Goal: Information Seeking & Learning: Check status

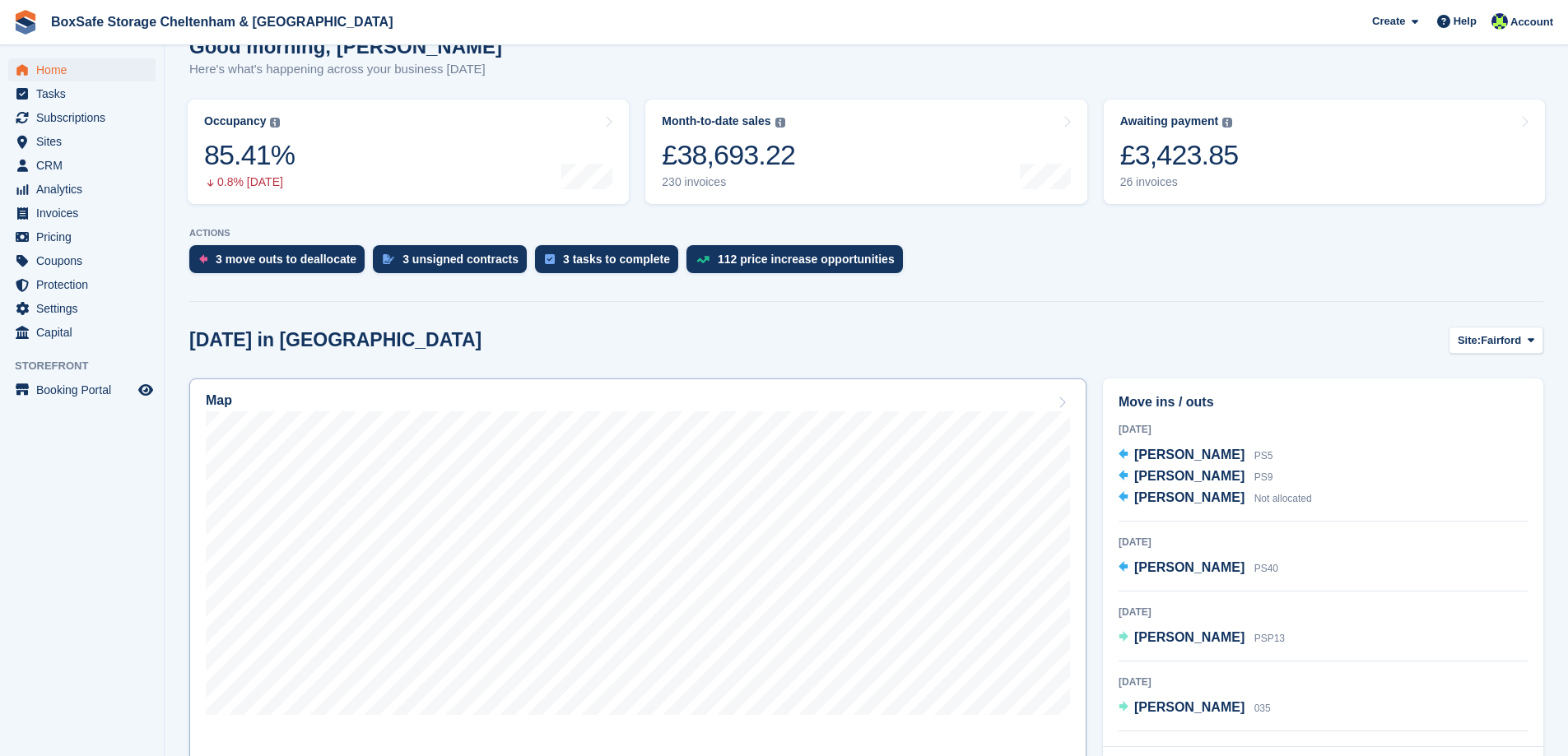
scroll to position [329, 0]
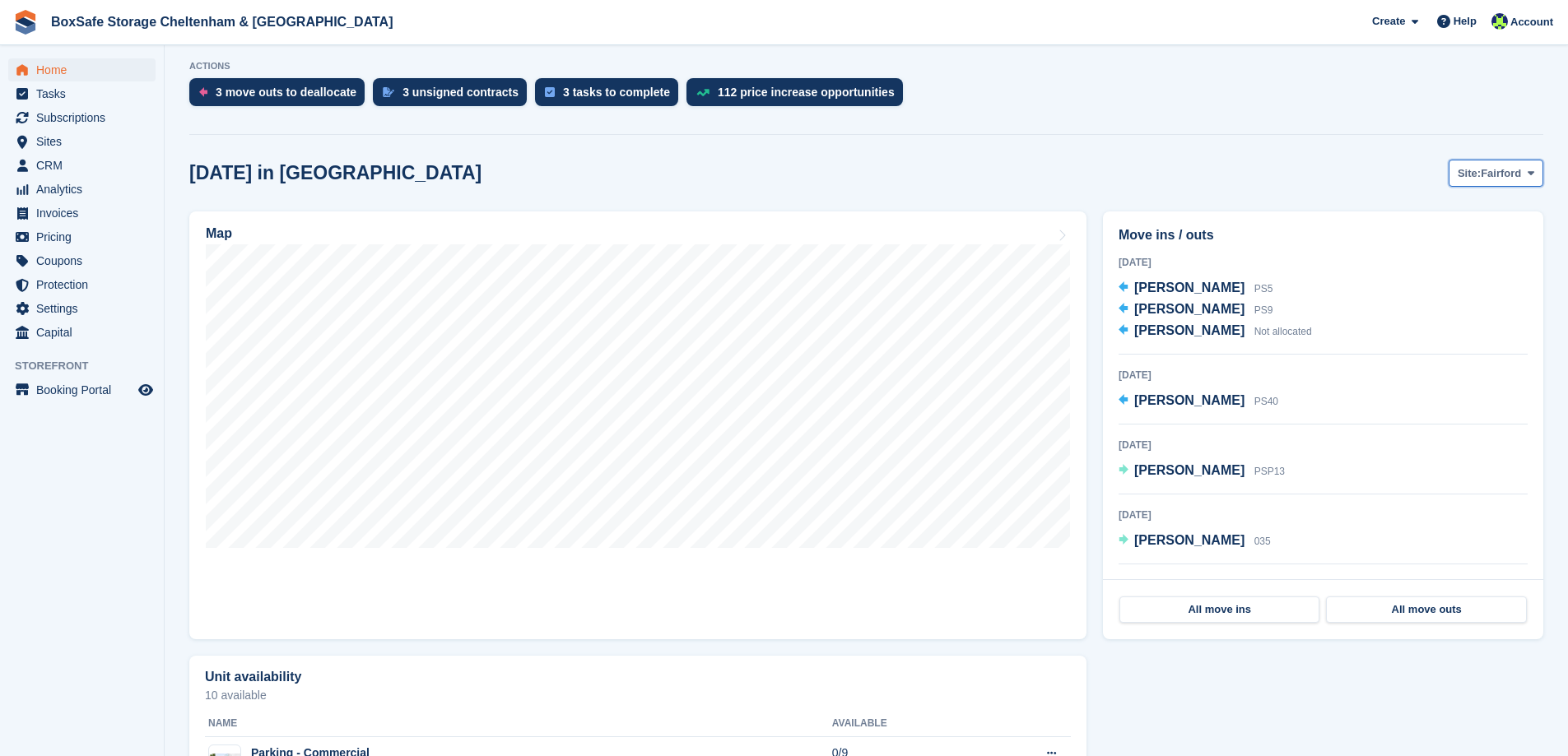
click at [1489, 168] on span "Fairford" at bounding box center [1500, 173] width 41 height 16
click at [1446, 241] on link "[GEOGRAPHIC_DATA]" at bounding box center [1461, 242] width 148 height 30
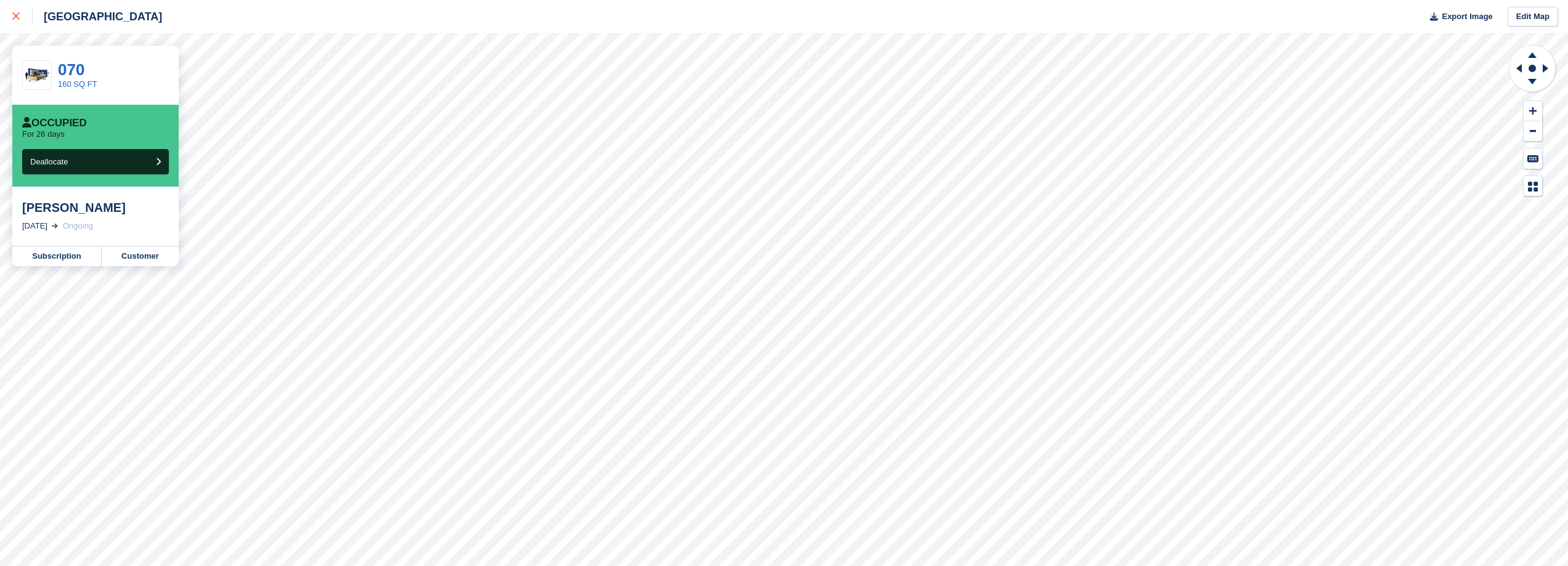
click at [14, 9] on div at bounding box center [22, 17] width 20 height 14
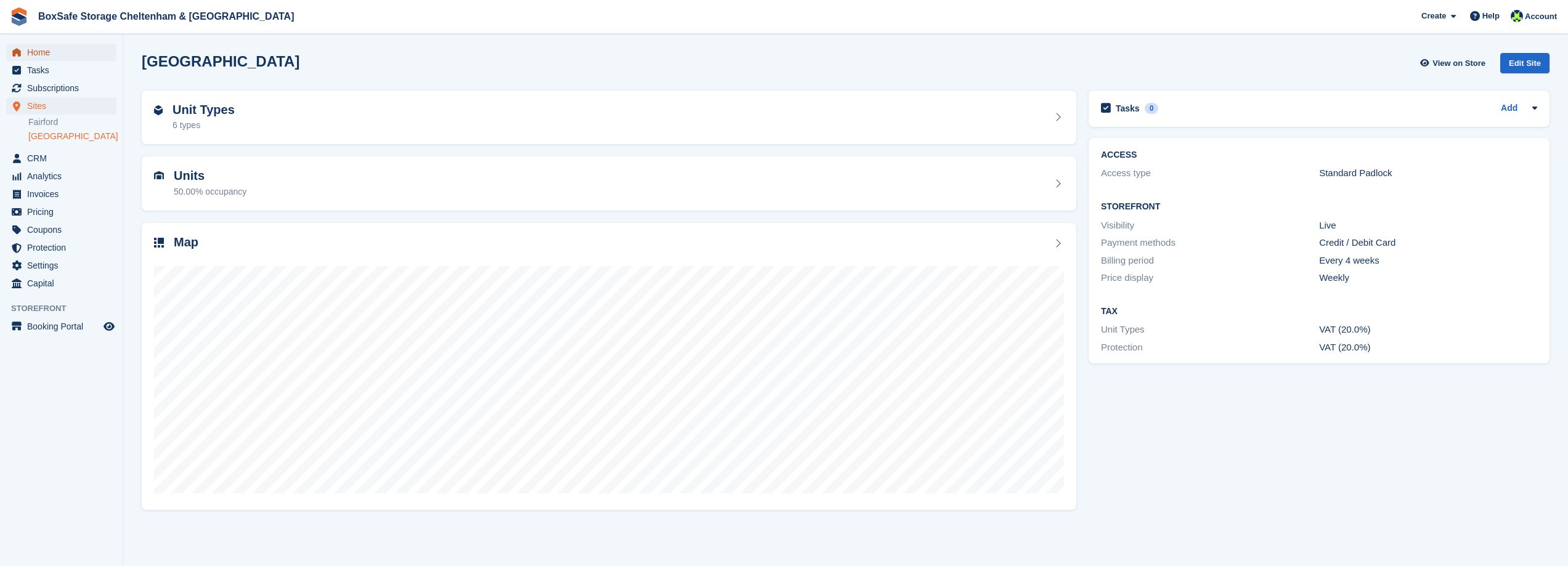
click at [50, 51] on span "Home" at bounding box center [64, 52] width 74 height 17
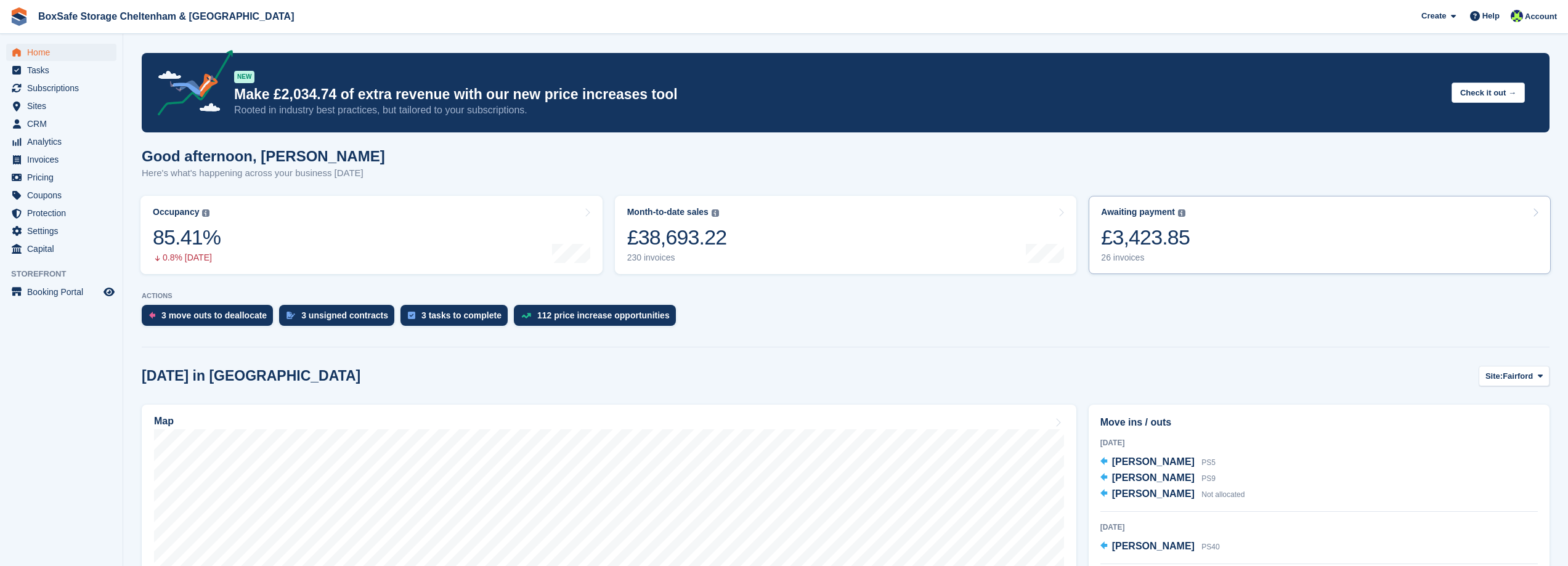
click at [1137, 238] on div "£3,423.85" at bounding box center [1145, 237] width 88 height 25
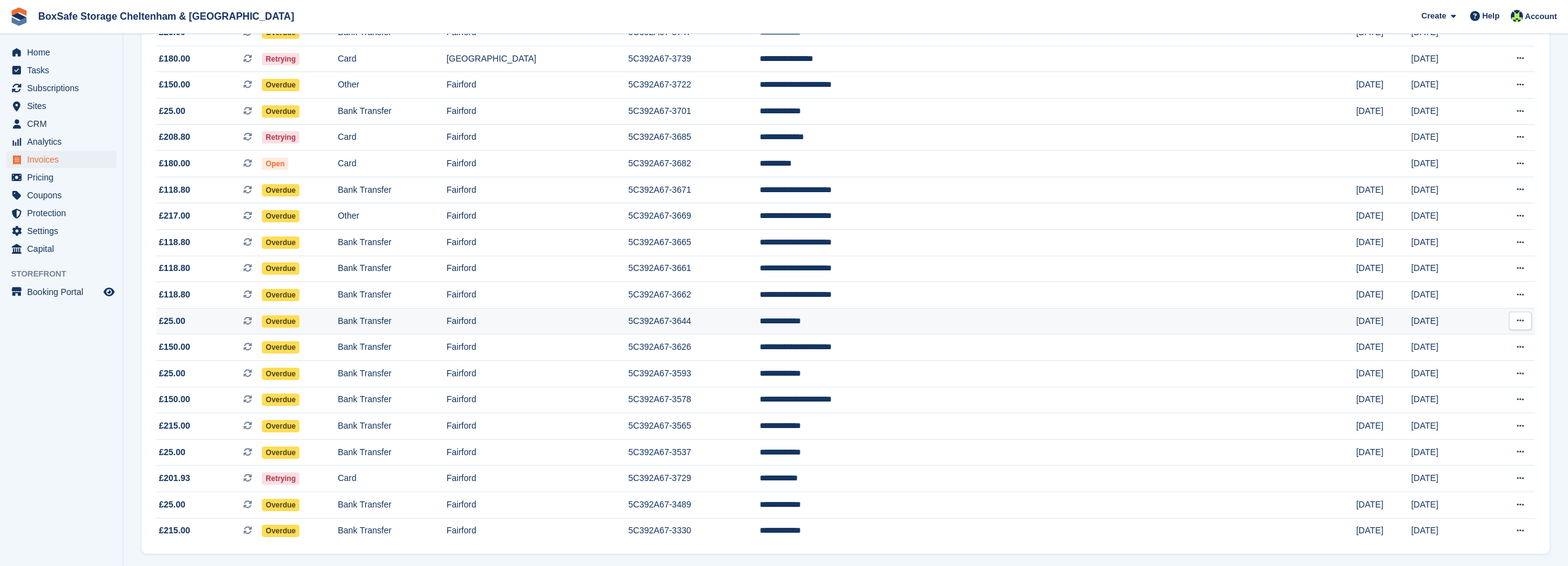
scroll to position [384, 0]
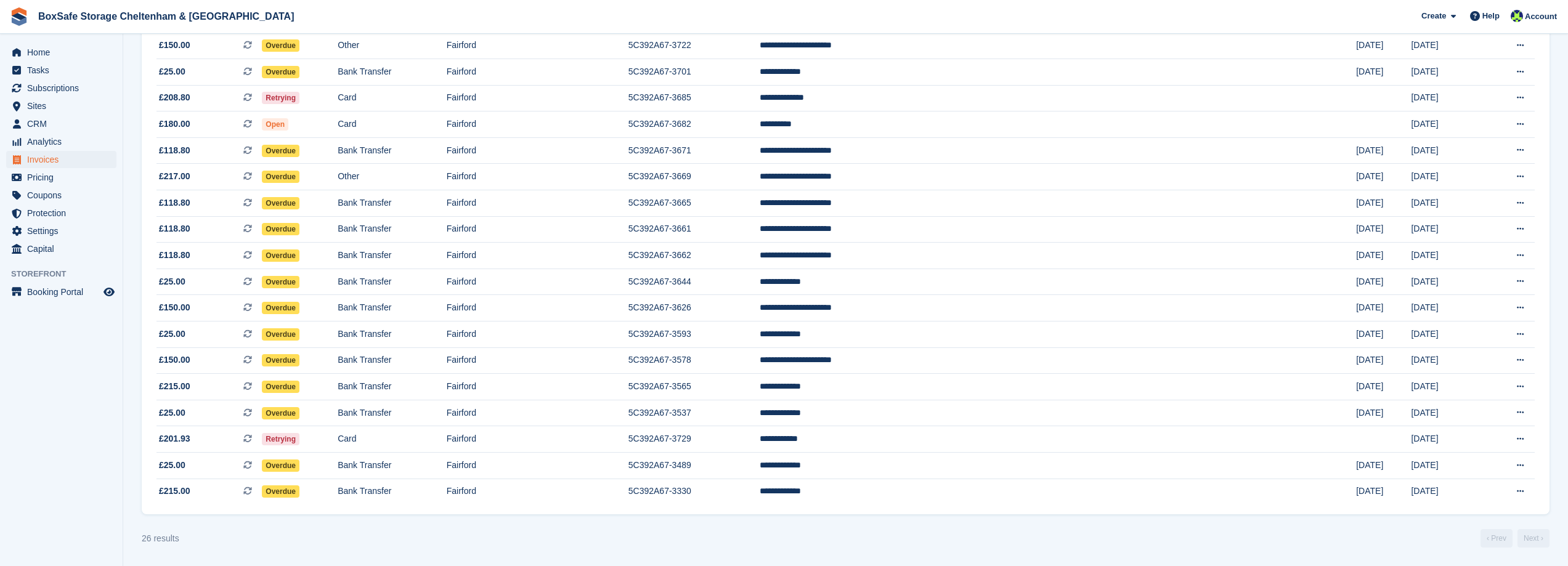
click at [918, 525] on turbo-frame "Invoices A complete list of invoices for all payments Export Export Invoices Ex…" at bounding box center [846, 108] width 1408 height 878
drag, startPoint x: 834, startPoint y: 463, endPoint x: 199, endPoint y: 465, distance: 635.0
click at [199, 465] on tr "**********" at bounding box center [845, 465] width 1378 height 27
click at [776, 536] on div "26 results ‹ Prev Next ›" at bounding box center [846, 538] width 1408 height 19
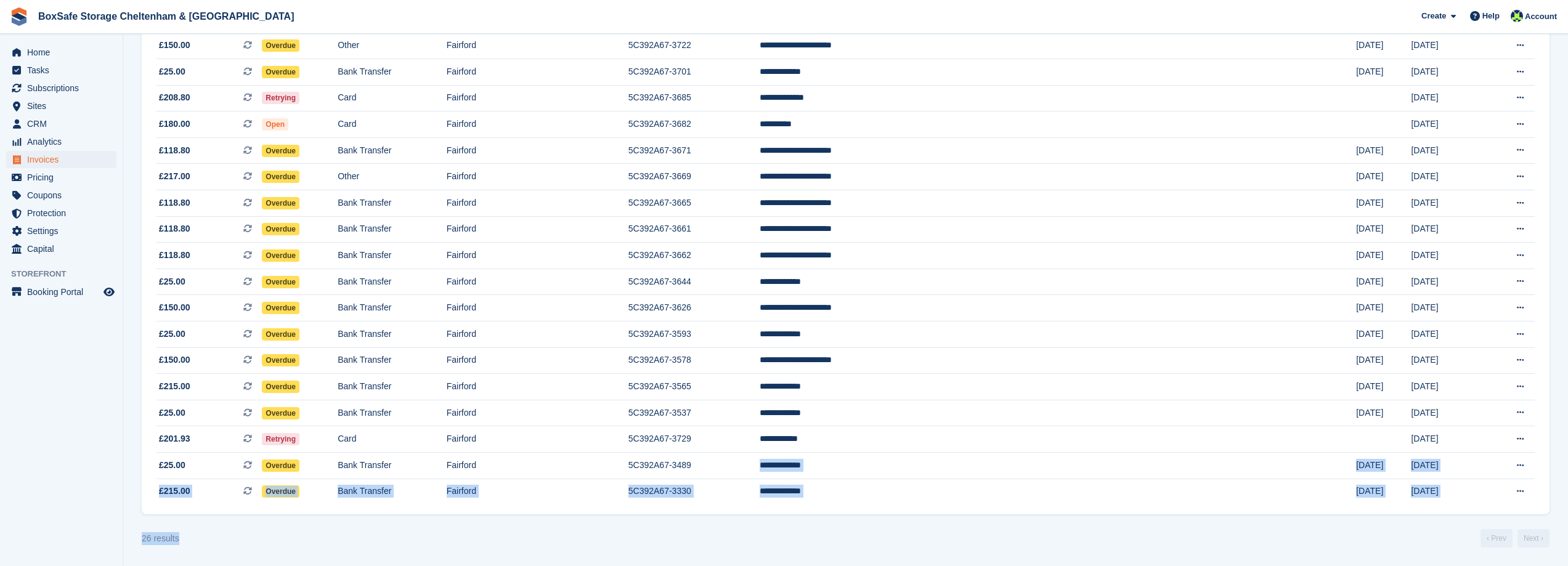
drag, startPoint x: 835, startPoint y: 464, endPoint x: 777, endPoint y: 520, distance: 80.6
click at [777, 520] on turbo-frame "Invoices A complete list of invoices for all payments Export Export Invoices Ex…" at bounding box center [846, 108] width 1408 height 878
click at [779, 520] on turbo-frame "Invoices A complete list of invoices for all payments Export Export Invoices Ex…" at bounding box center [846, 108] width 1408 height 878
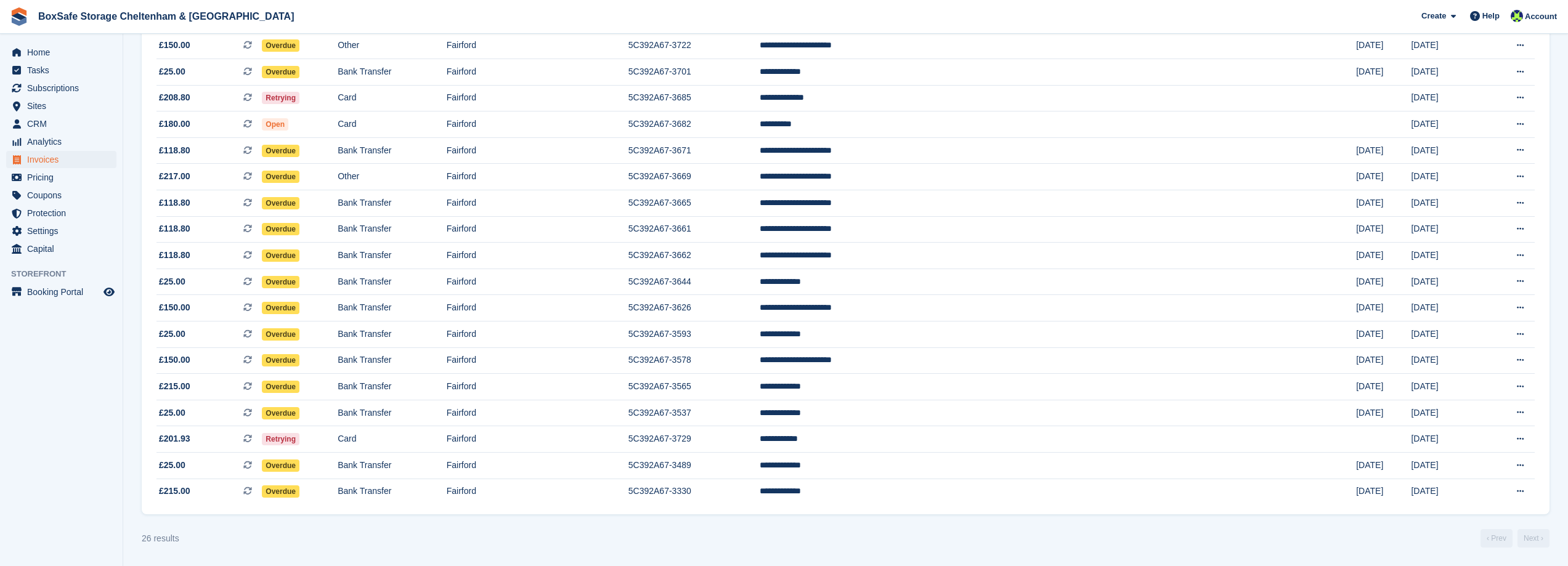
click at [860, 548] on section "Invoices A complete list of invoices for all payments Export Export Invoices Ex…" at bounding box center [845, 91] width 1445 height 950
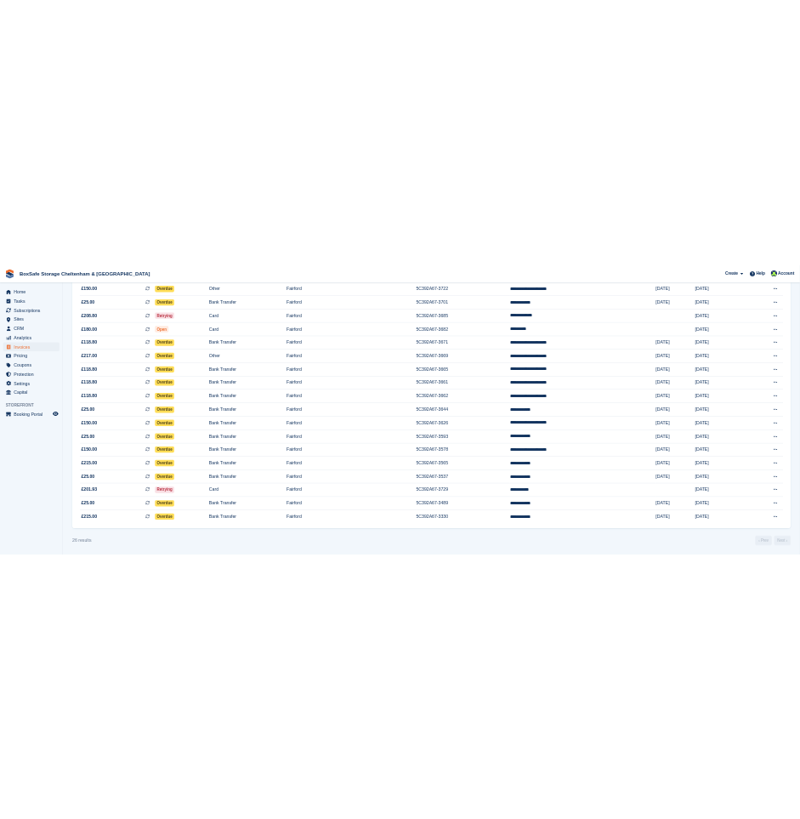
scroll to position [493, 0]
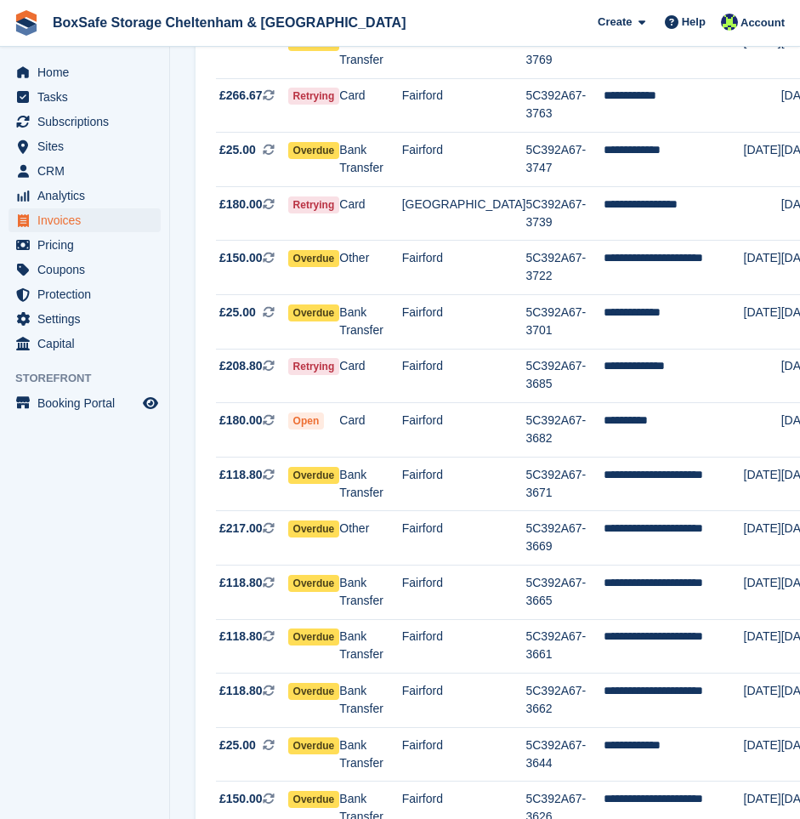
click at [156, 663] on aside "Home Tasks Subscriptions Subscriptions Subscriptions Contracts Price increases …" at bounding box center [84, 414] width 169 height 734
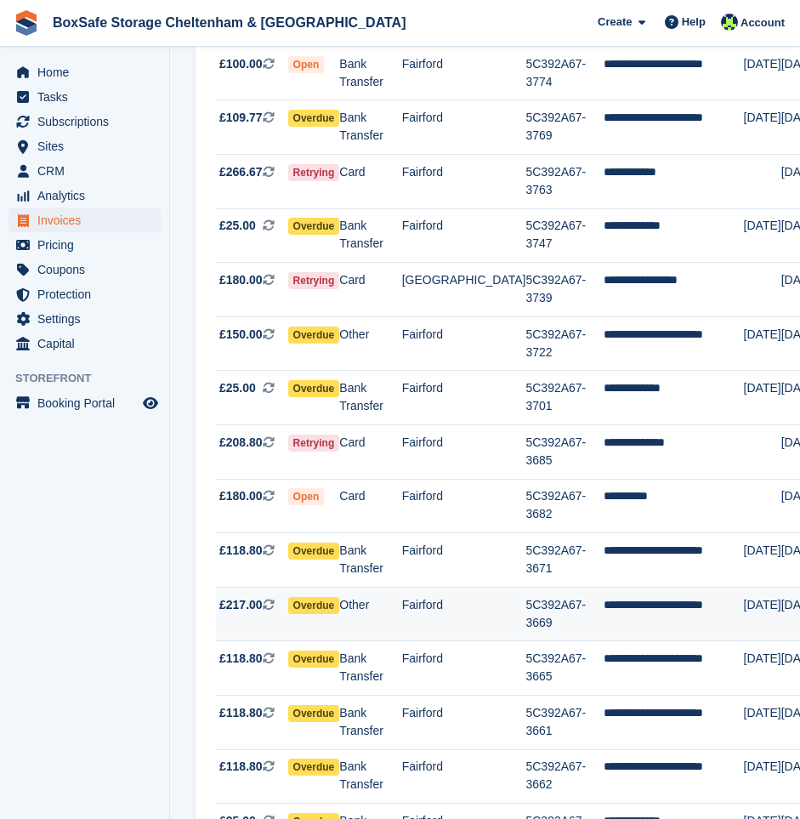
scroll to position [165, 0]
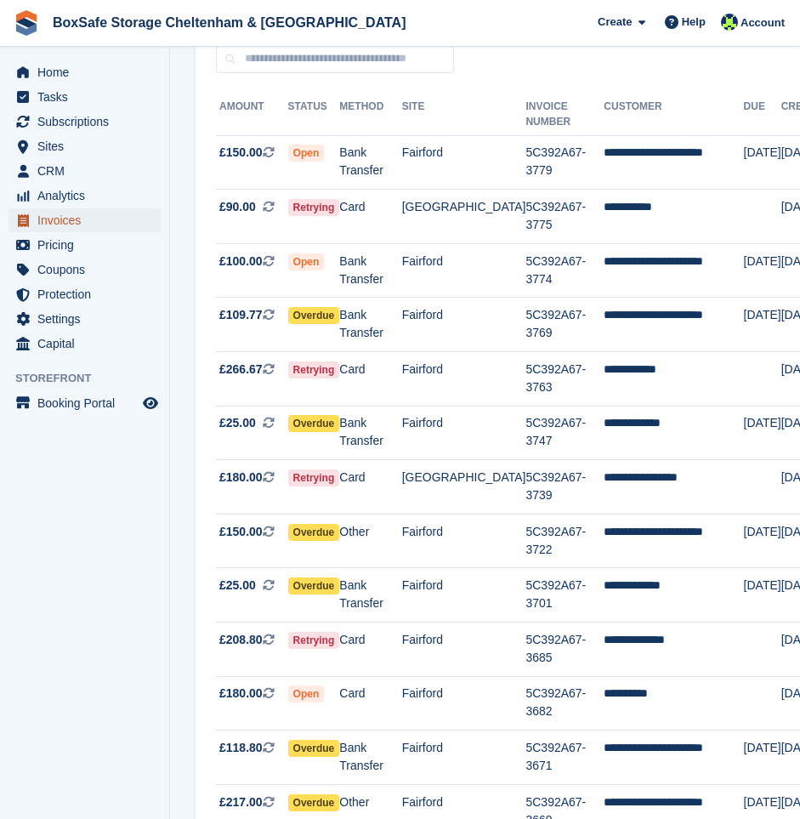
click at [69, 225] on span "Invoices" at bounding box center [88, 220] width 102 height 24
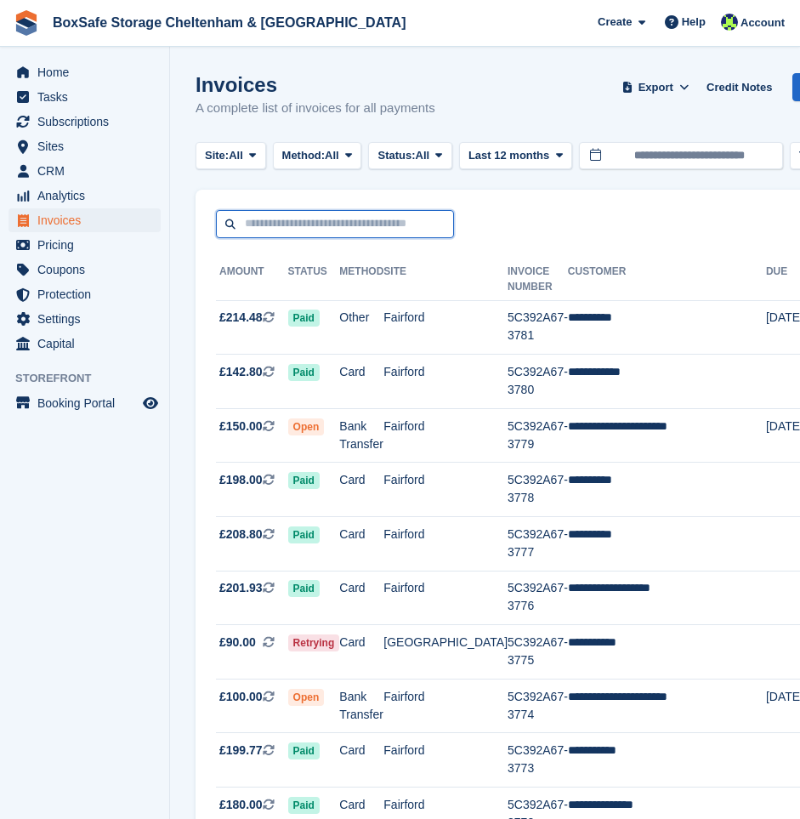
click at [322, 222] on input "text" at bounding box center [335, 224] width 238 height 28
type input "*"
type input "*****"
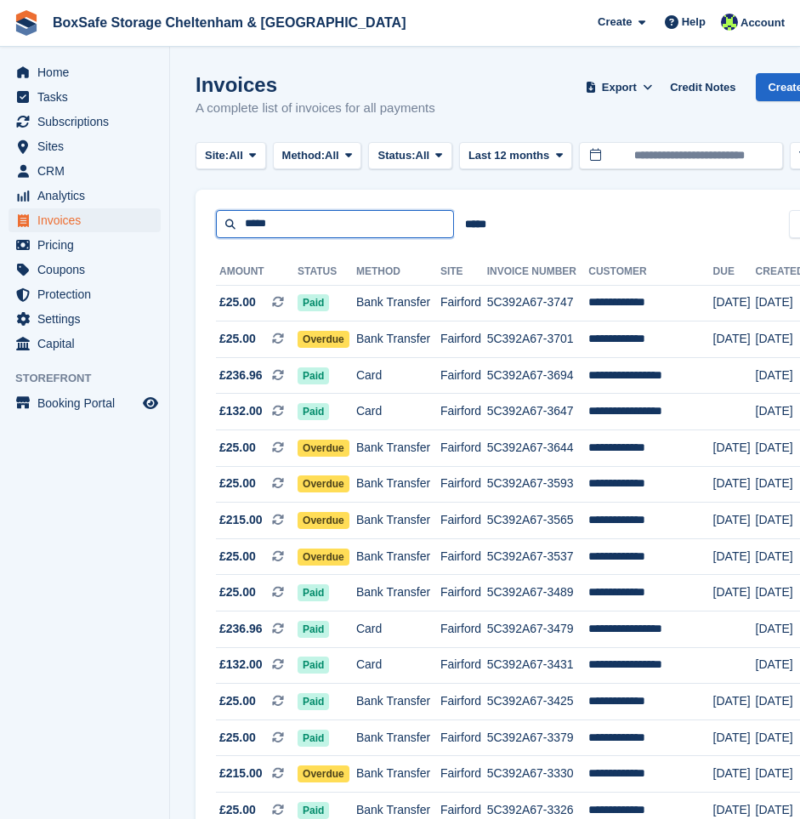
click at [284, 218] on input "*****" at bounding box center [335, 224] width 238 height 28
type input "**********"
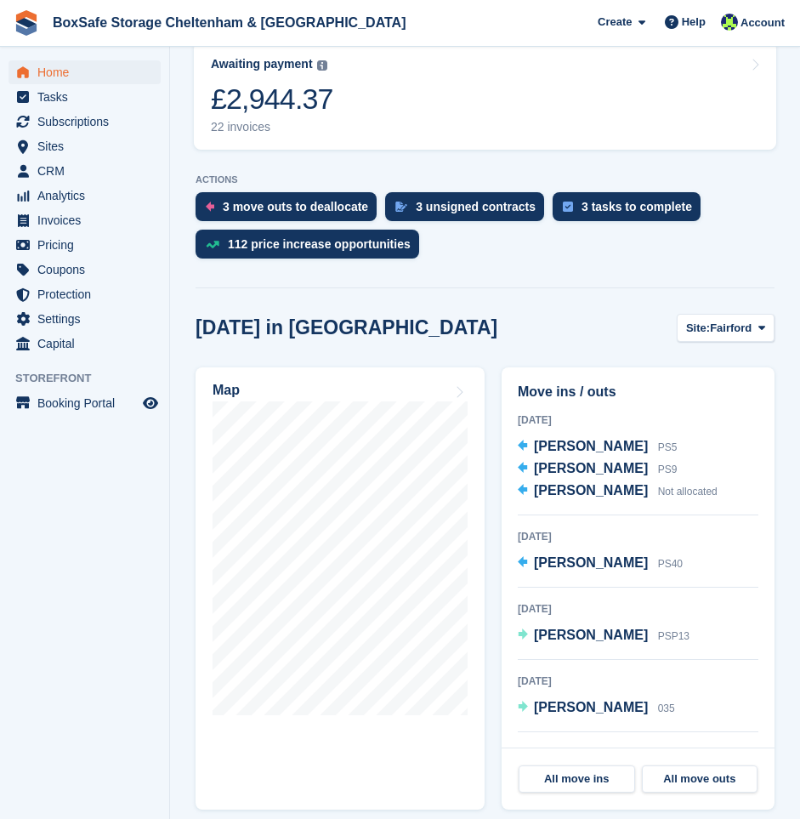
scroll to position [425, 0]
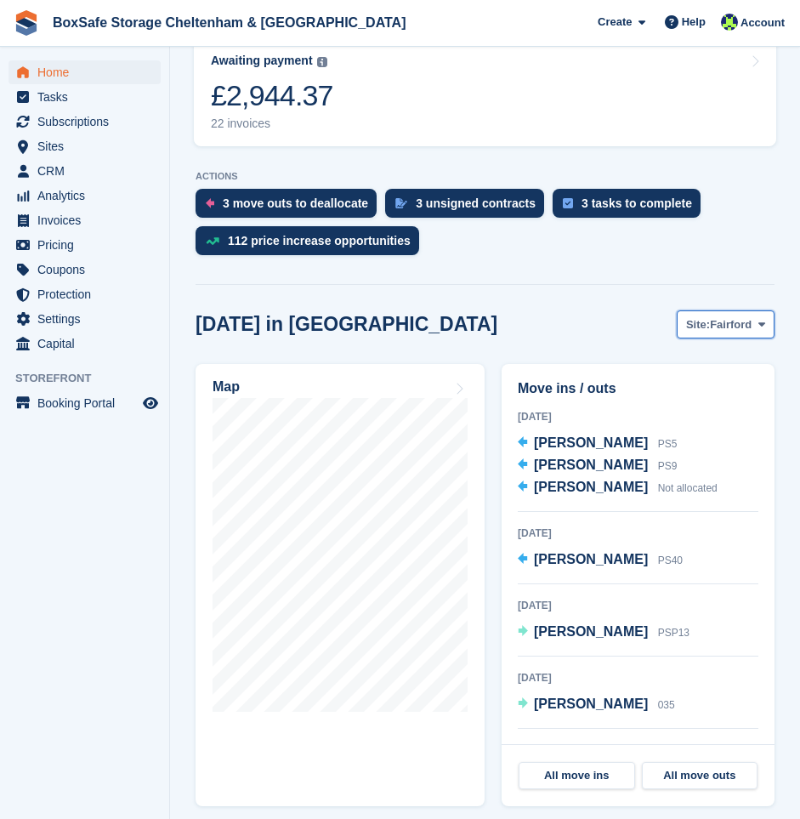
click at [744, 316] on span "Fairford" at bounding box center [731, 324] width 42 height 17
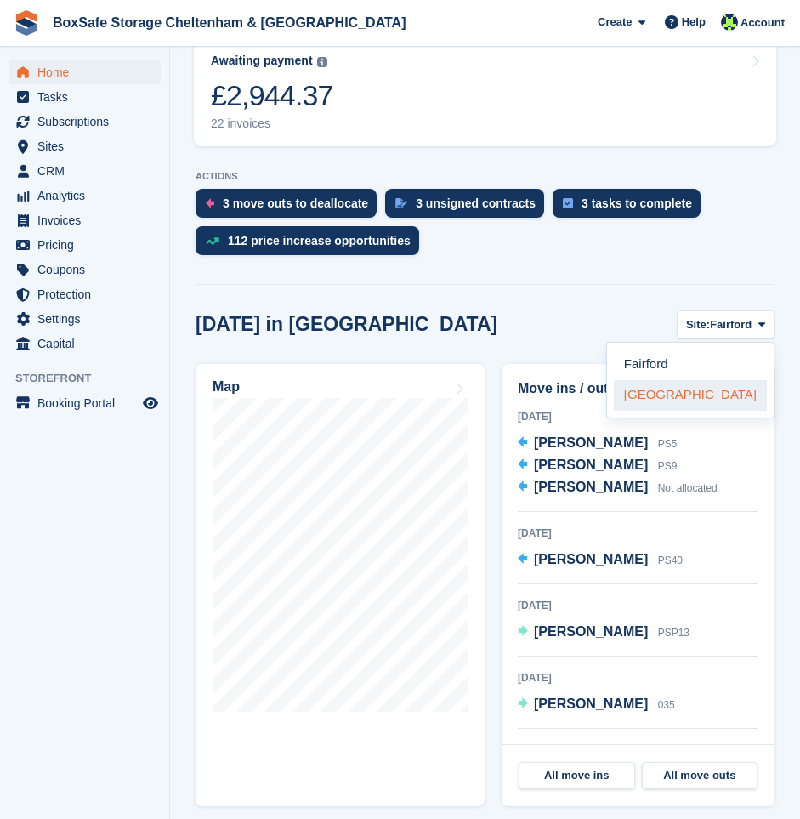
click at [686, 380] on link "[GEOGRAPHIC_DATA]" at bounding box center [690, 395] width 153 height 31
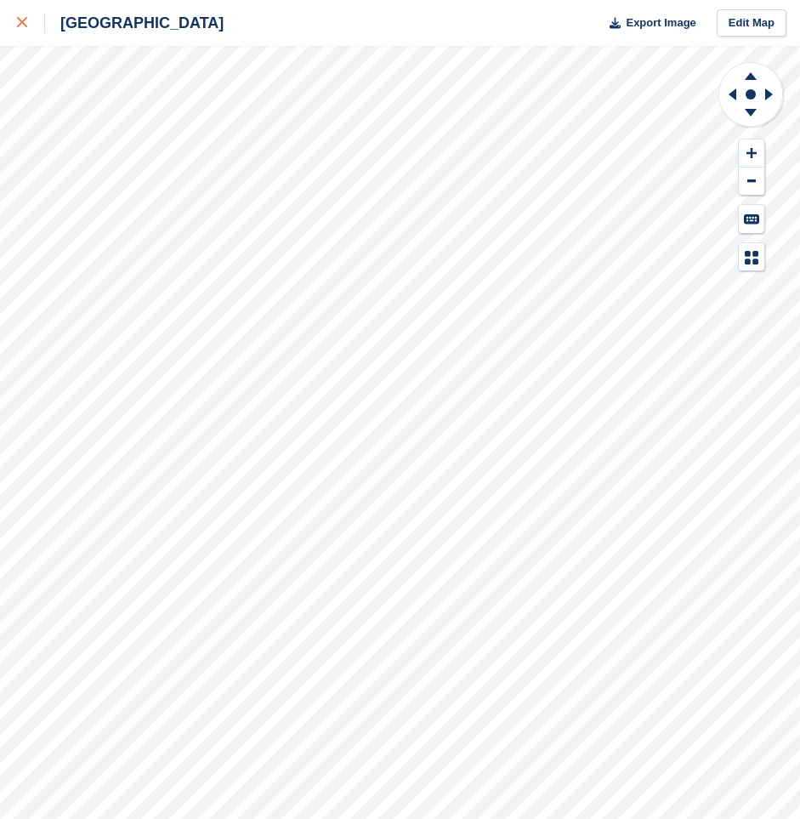
click at [35, 22] on div at bounding box center [31, 23] width 28 height 20
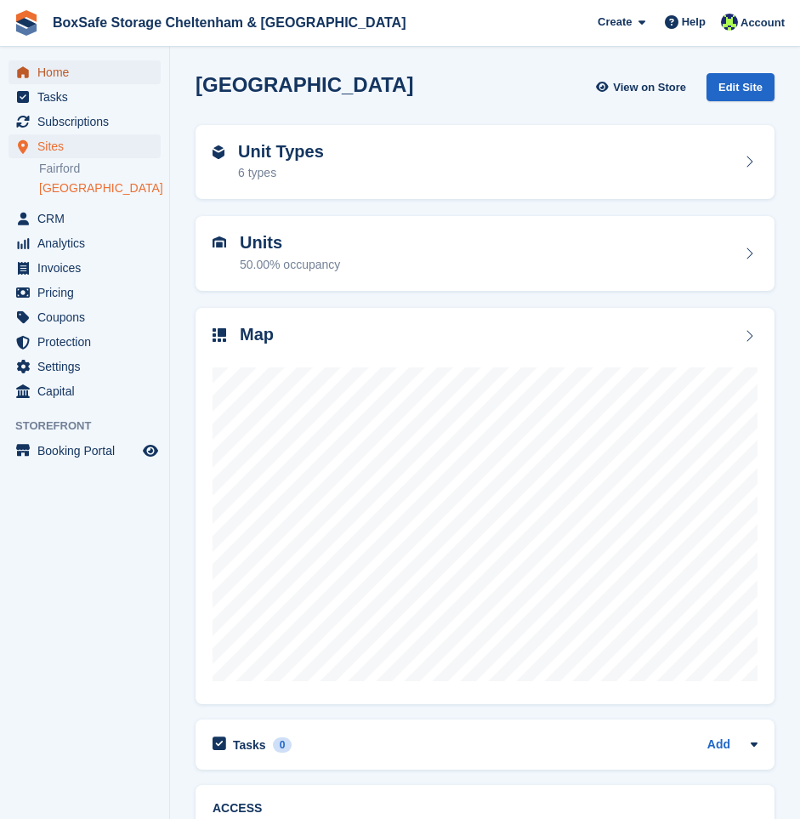
click at [70, 68] on span "Home" at bounding box center [88, 72] width 102 height 24
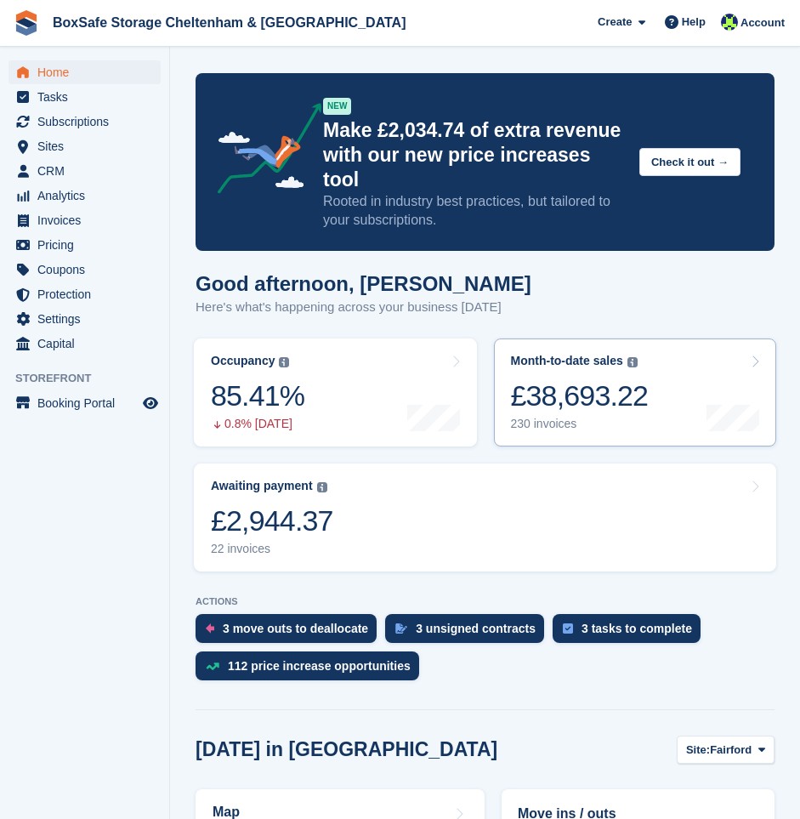
click at [656, 356] on link "Month-to-date sales The sum of all finalised invoices generated this month to d…" at bounding box center [635, 393] width 283 height 108
click at [324, 504] on div "£2,944.37" at bounding box center [272, 521] width 122 height 35
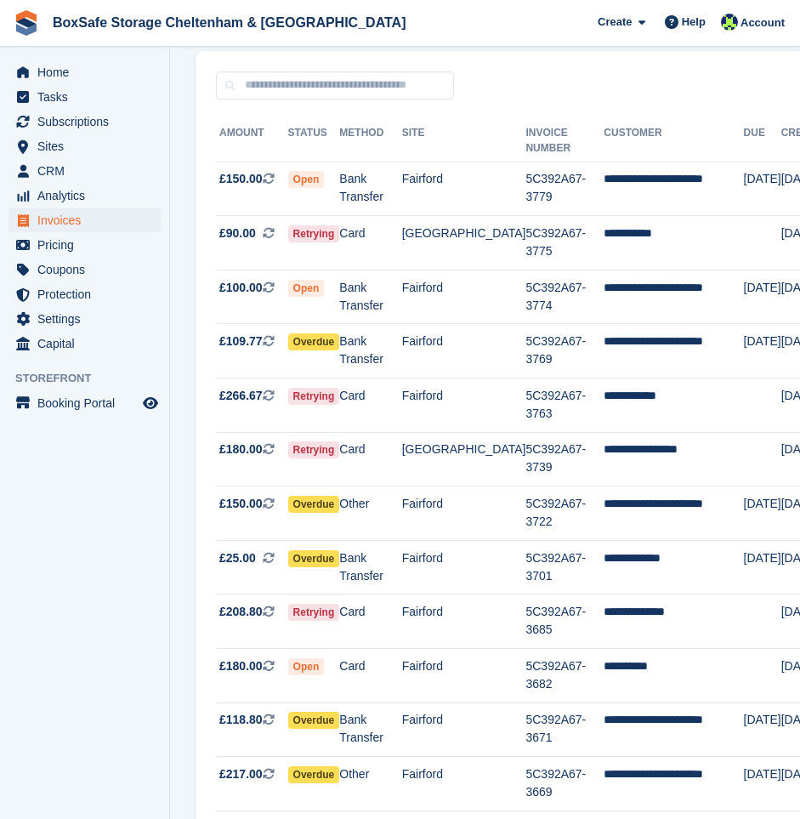
scroll to position [348, 0]
